Goal: Find specific page/section: Find specific page/section

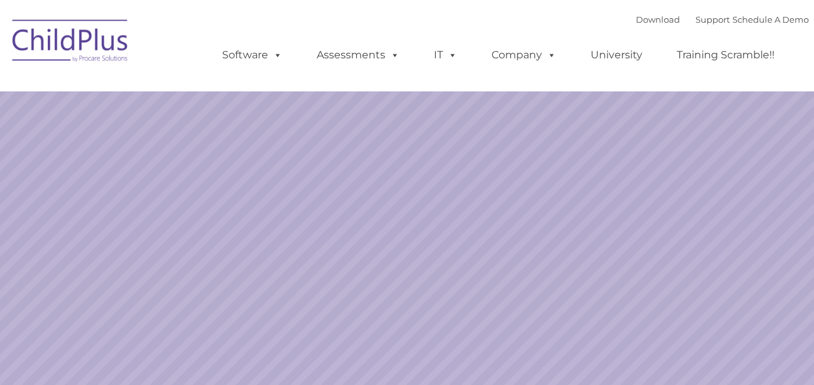
select select "MEDIUM"
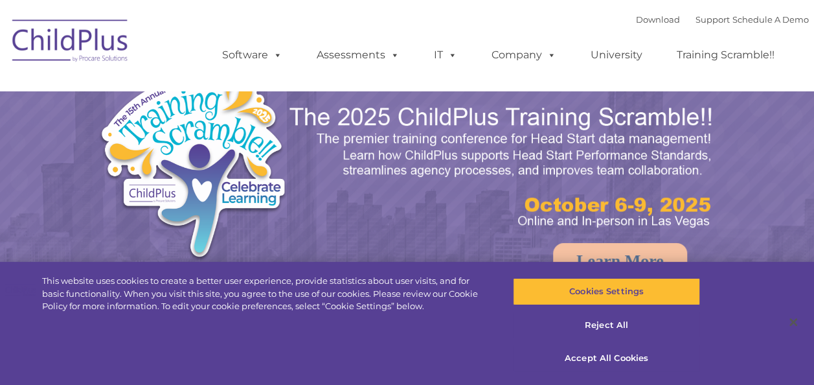
select select "MEDIUM"
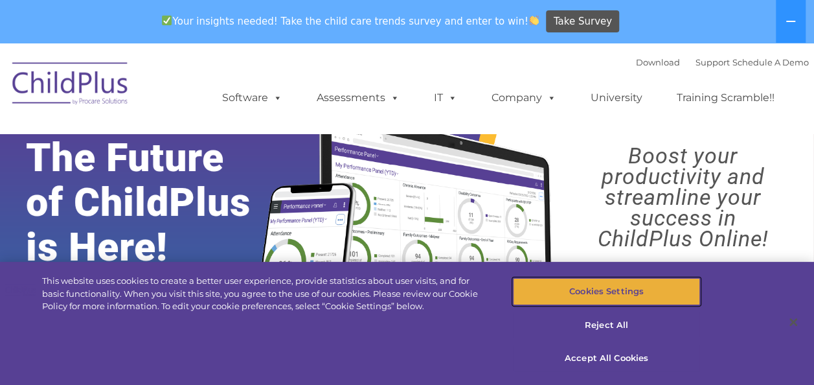
click at [632, 288] on button "Cookies Settings" at bounding box center [606, 291] width 187 height 27
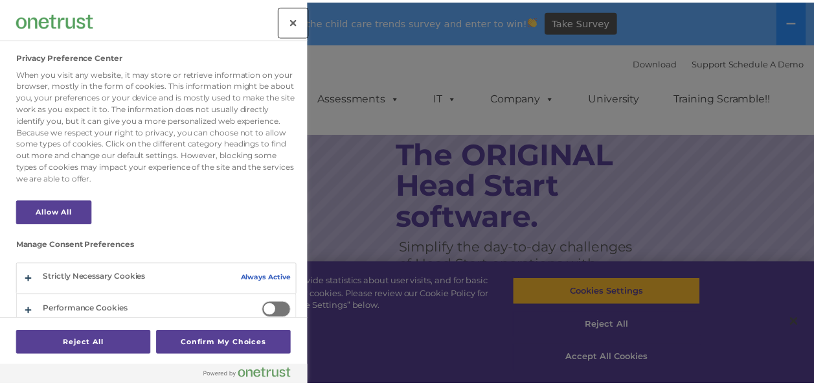
scroll to position [75, 0]
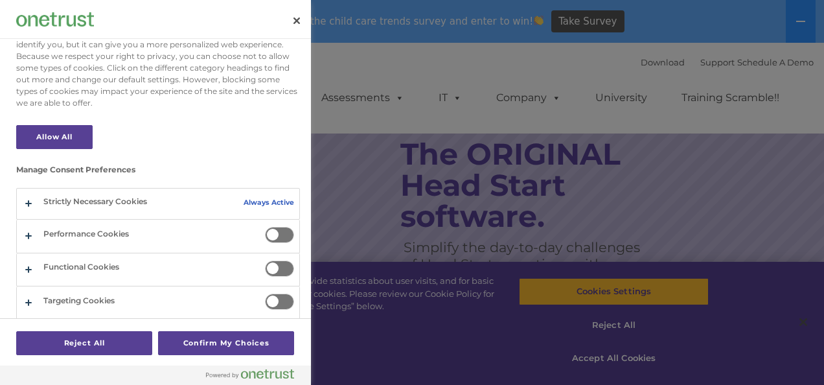
click at [68, 79] on div "When you visit any website, it may store or retrieve information on your browse…" at bounding box center [158, 50] width 284 height 117
click at [40, 137] on button "Allow All" at bounding box center [54, 137] width 76 height 24
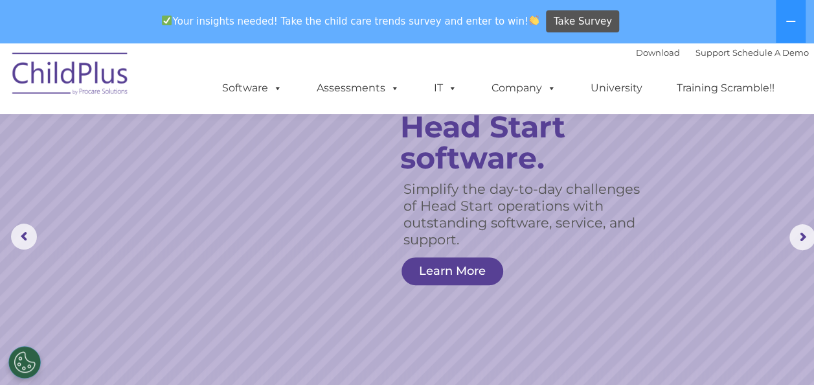
scroll to position [0, 0]
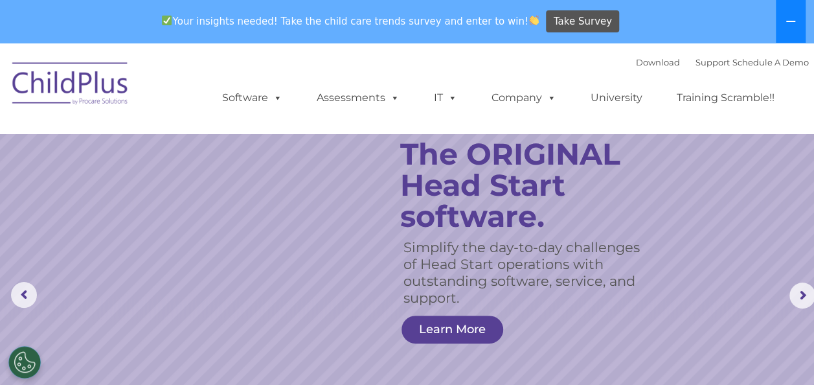
click at [798, 12] on button at bounding box center [791, 21] width 30 height 43
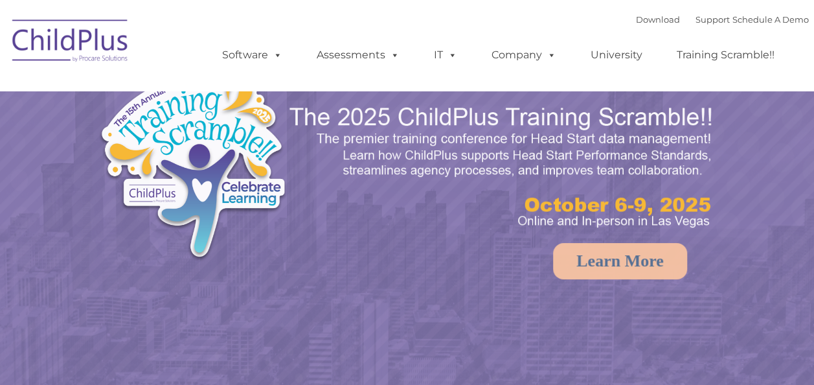
select select "MEDIUM"
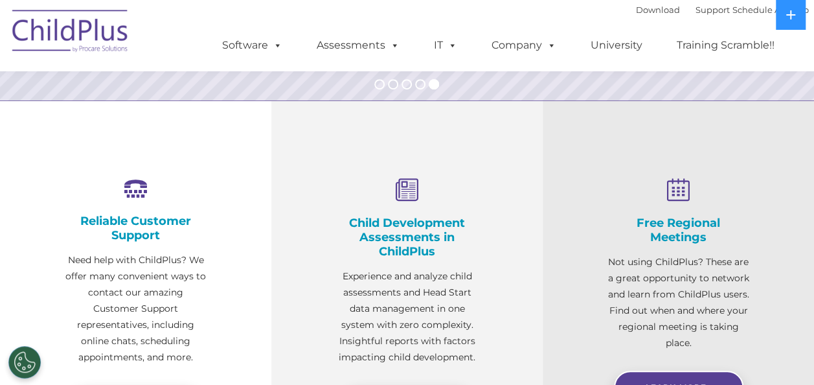
scroll to position [69, 0]
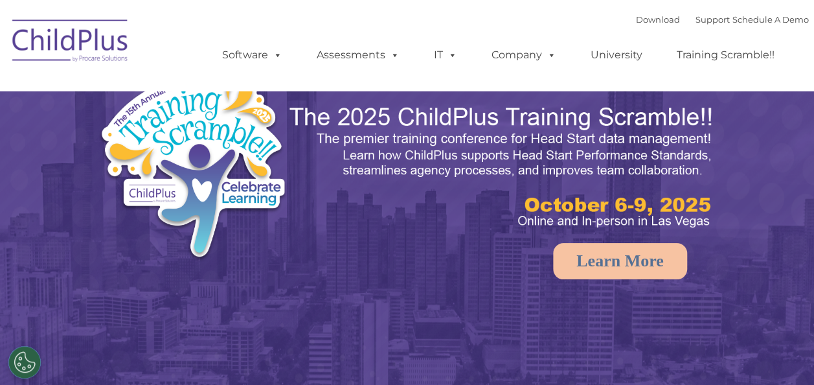
select select "MEDIUM"
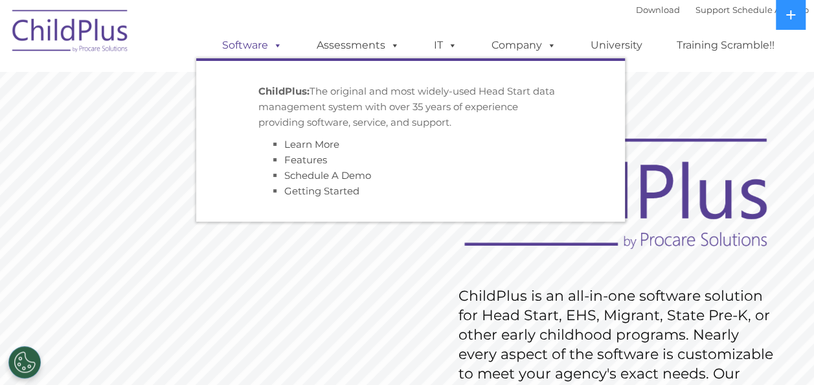
click at [267, 43] on link "Software" at bounding box center [252, 45] width 86 height 26
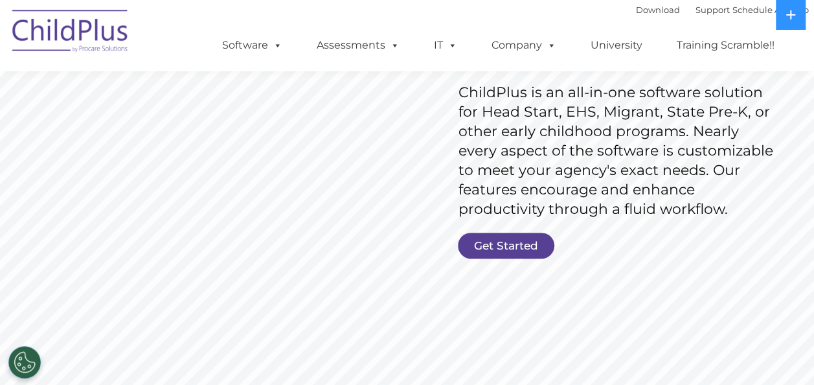
scroll to position [210, 0]
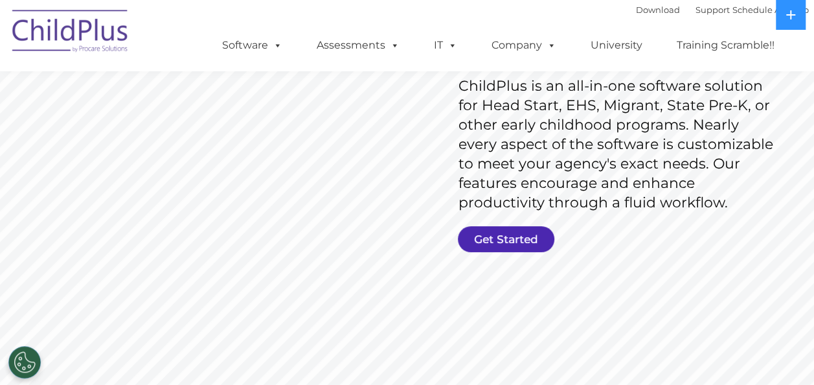
click at [501, 245] on link "Get Started" at bounding box center [506, 239] width 97 height 26
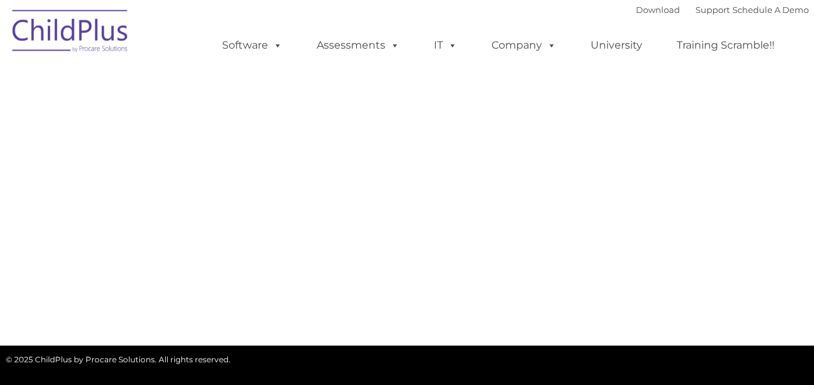
select select "MEDIUM"
